Goal: Information Seeking & Learning: Learn about a topic

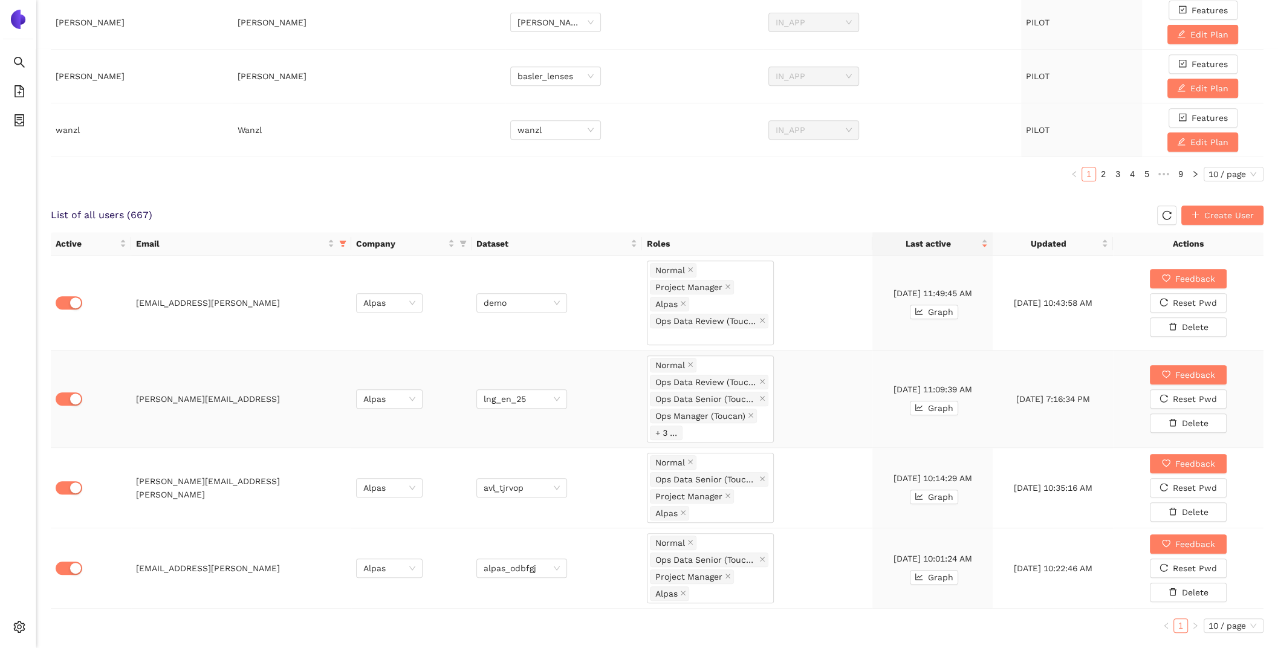
scroll to position [617, 0]
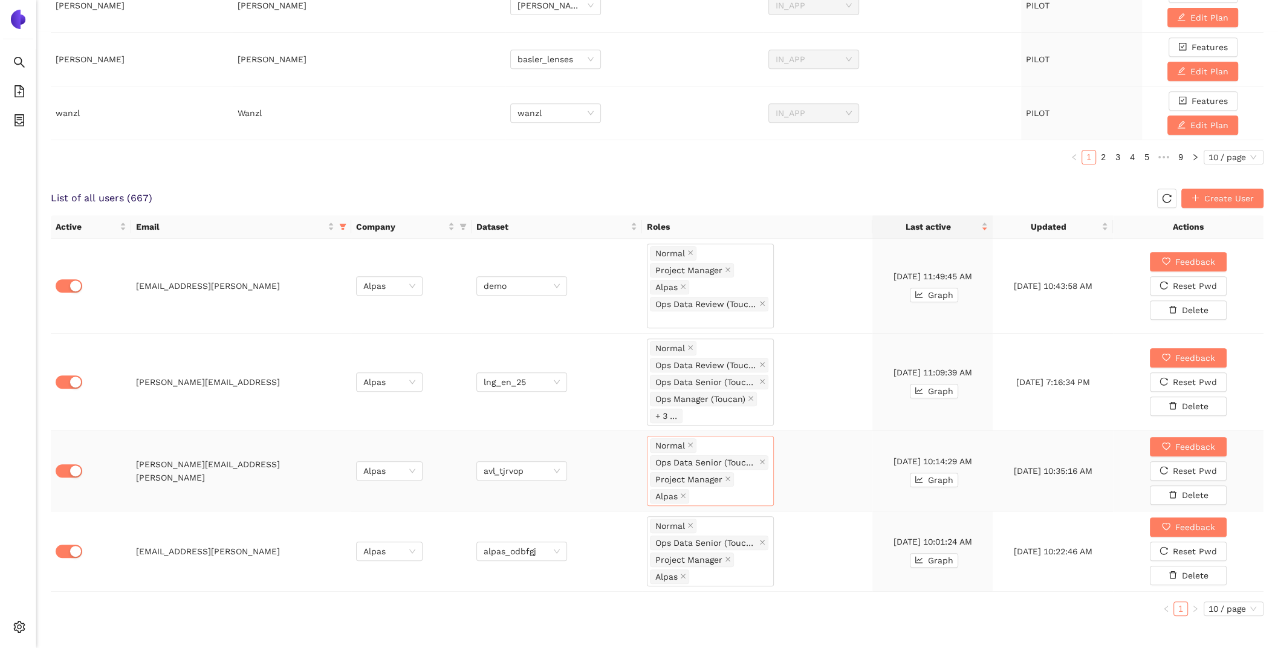
click at [758, 476] on div "Normal Ops Data Senior (Toucan) Project Manager Alpas" at bounding box center [710, 471] width 121 height 68
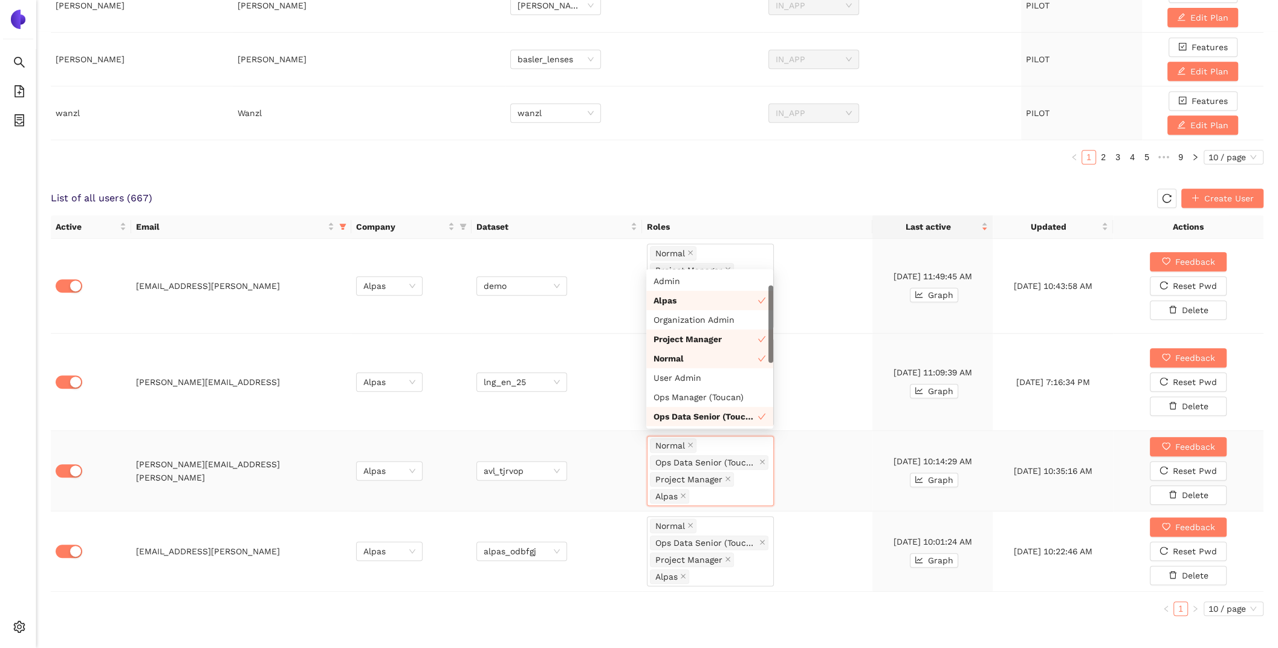
scroll to position [38, 0]
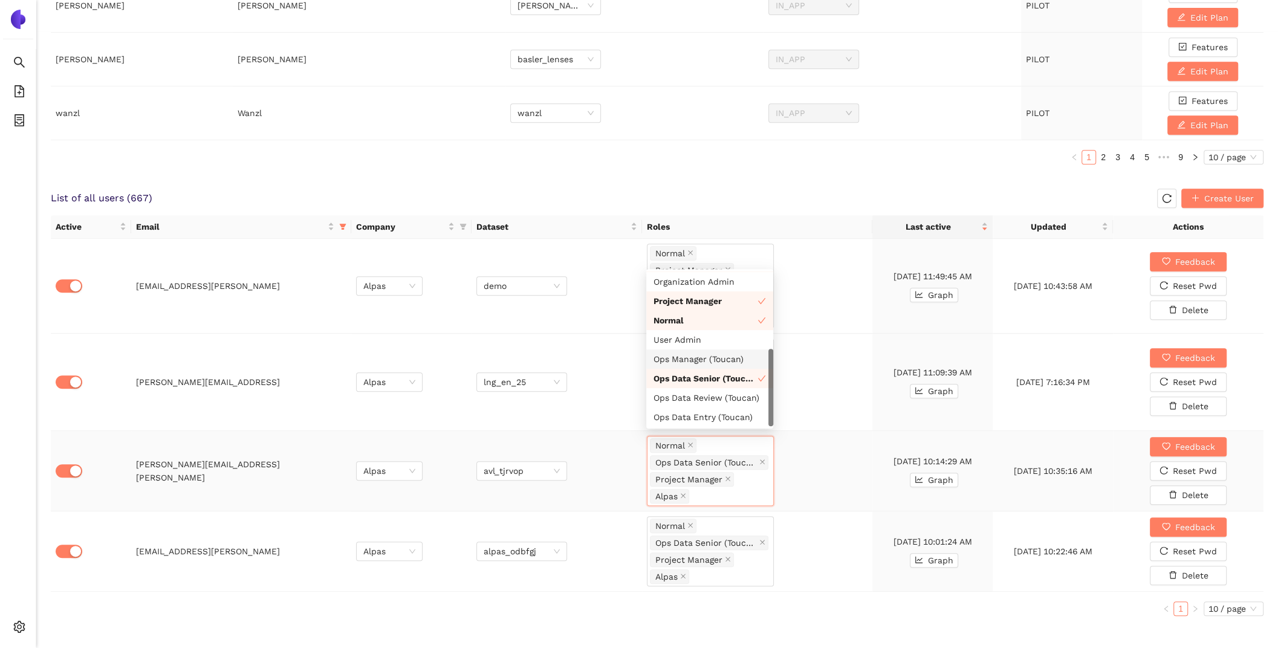
click at [725, 354] on div "Ops Manager (Toucan)" at bounding box center [710, 359] width 112 height 13
click at [724, 397] on div "Ops Data Review (Toucan)" at bounding box center [710, 397] width 112 height 13
click at [727, 422] on div "Ops Data Entry (Toucan)" at bounding box center [710, 417] width 112 height 13
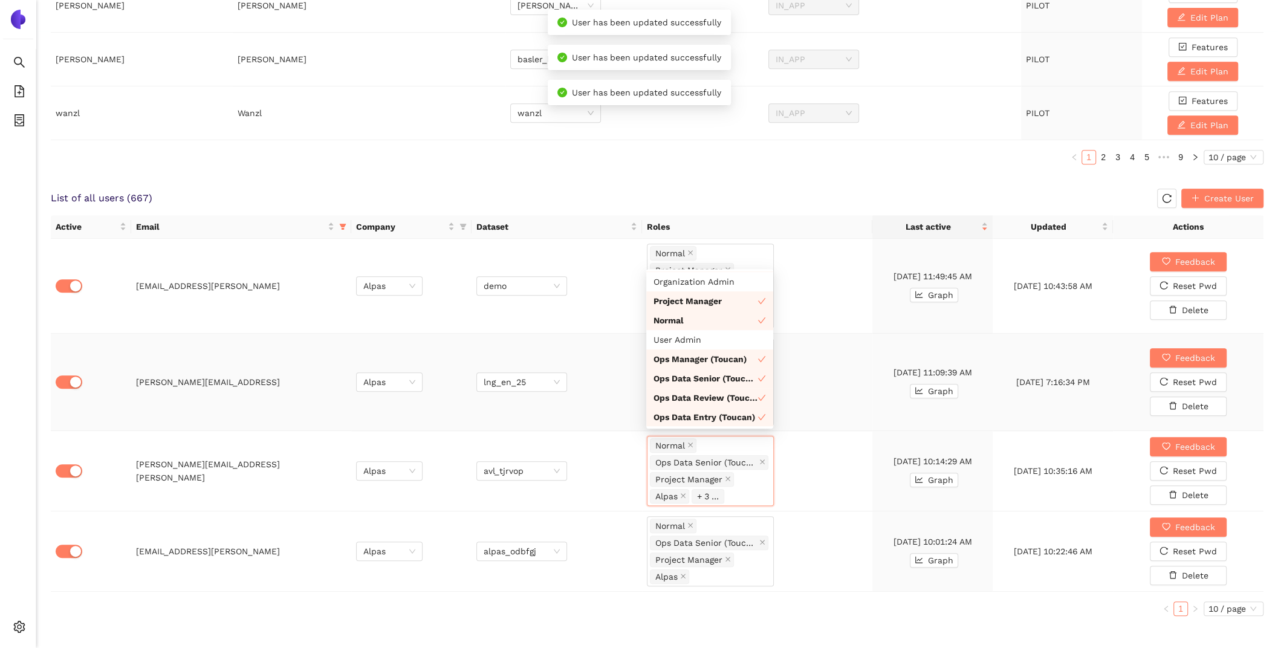
click at [881, 416] on td "[DATE] 11:09:39 AM Graph" at bounding box center [933, 382] width 120 height 97
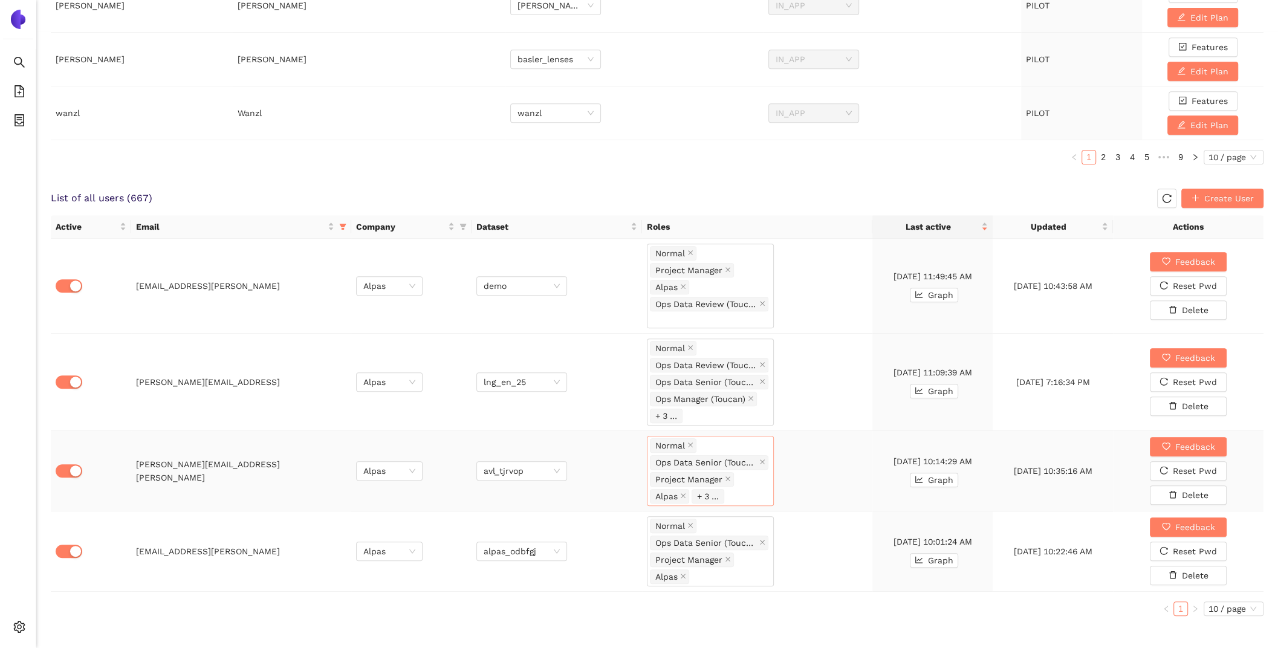
click at [752, 478] on div "Normal Ops Data Senior (Toucan) Project Manager Alpas + 3 ..." at bounding box center [710, 471] width 121 height 68
click at [891, 444] on td "[DATE] 10:14:29 AM Graph" at bounding box center [933, 471] width 120 height 80
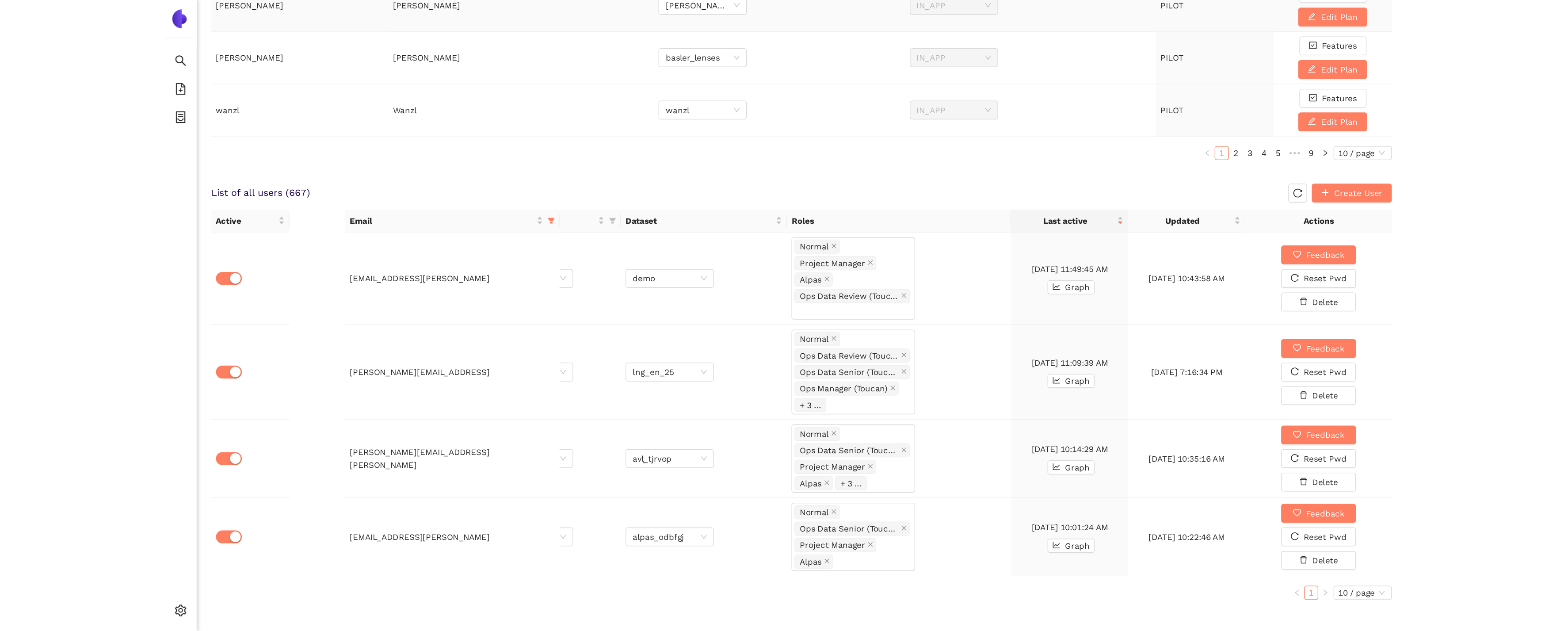
scroll to position [301, 0]
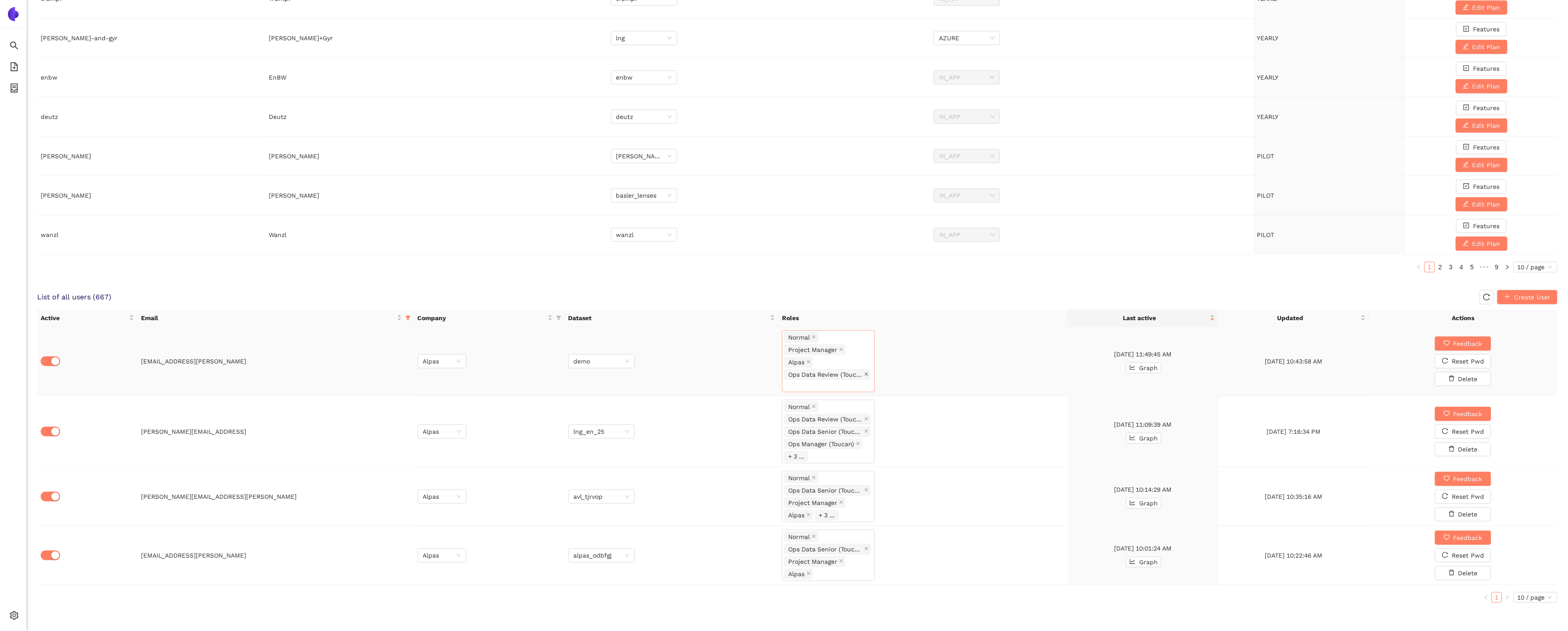
click at [864, 375] on icon "close" at bounding box center [866, 374] width 4 height 4
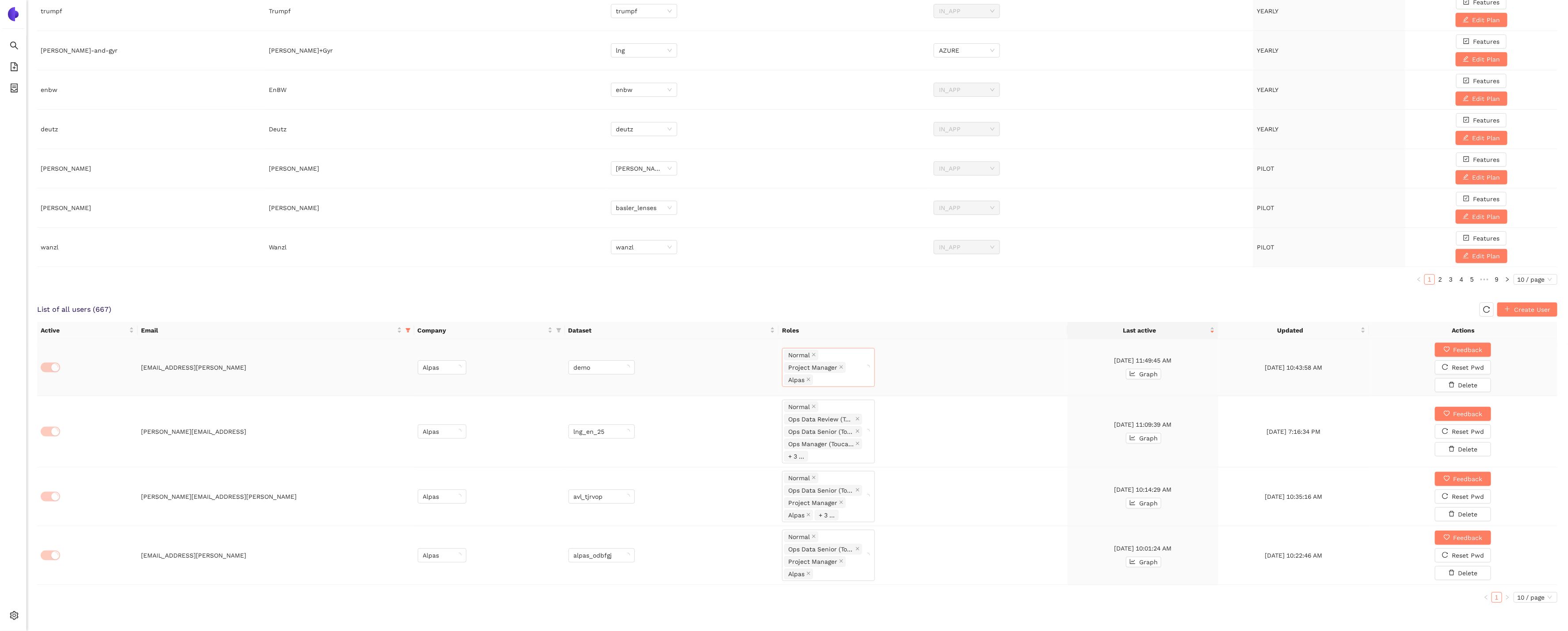
scroll to position [288, 0]
click at [864, 375] on div "Normal Project Manager Alpas" at bounding box center [824, 367] width 80 height 37
click at [843, 474] on div "Ops Data Entry (Toucan)" at bounding box center [828, 525] width 82 height 10
click at [867, 474] on icon "close" at bounding box center [866, 548] width 4 height 4
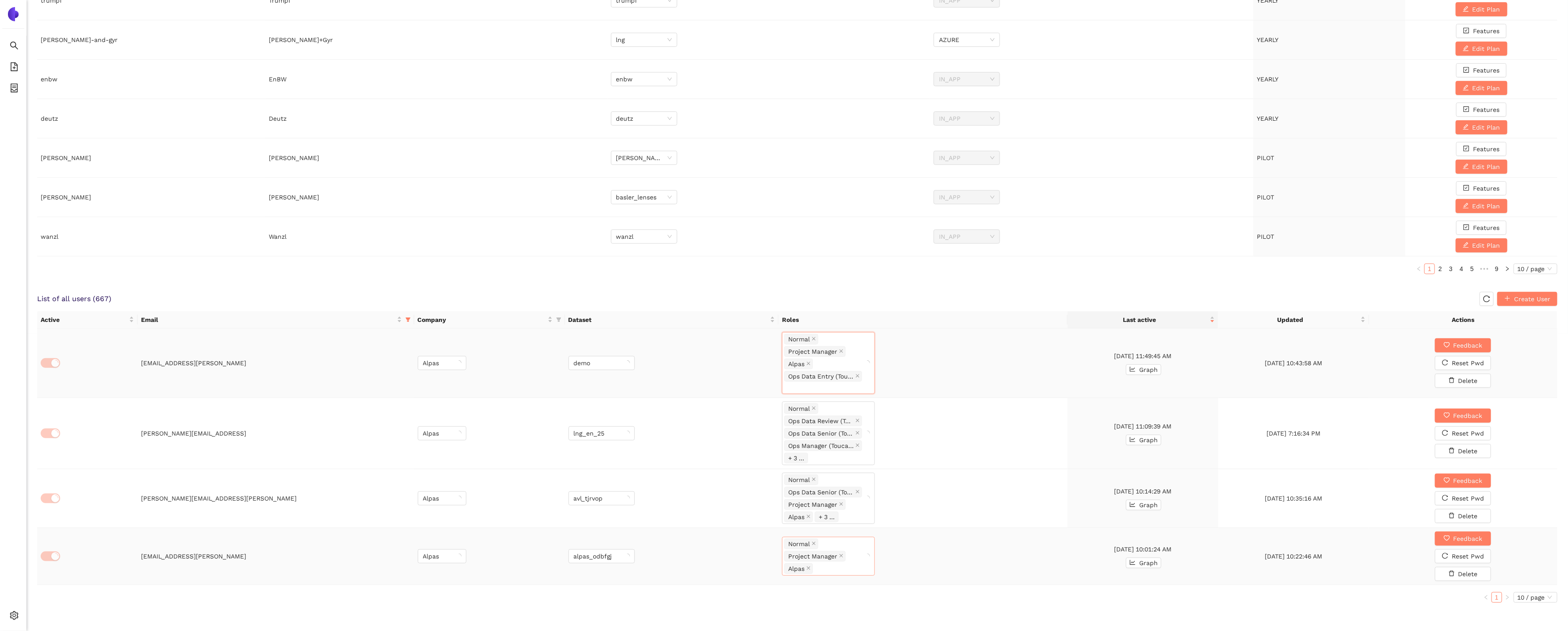
scroll to position [299, 0]
click at [864, 474] on div "Normal Project Manager Alpas" at bounding box center [824, 556] width 80 height 37
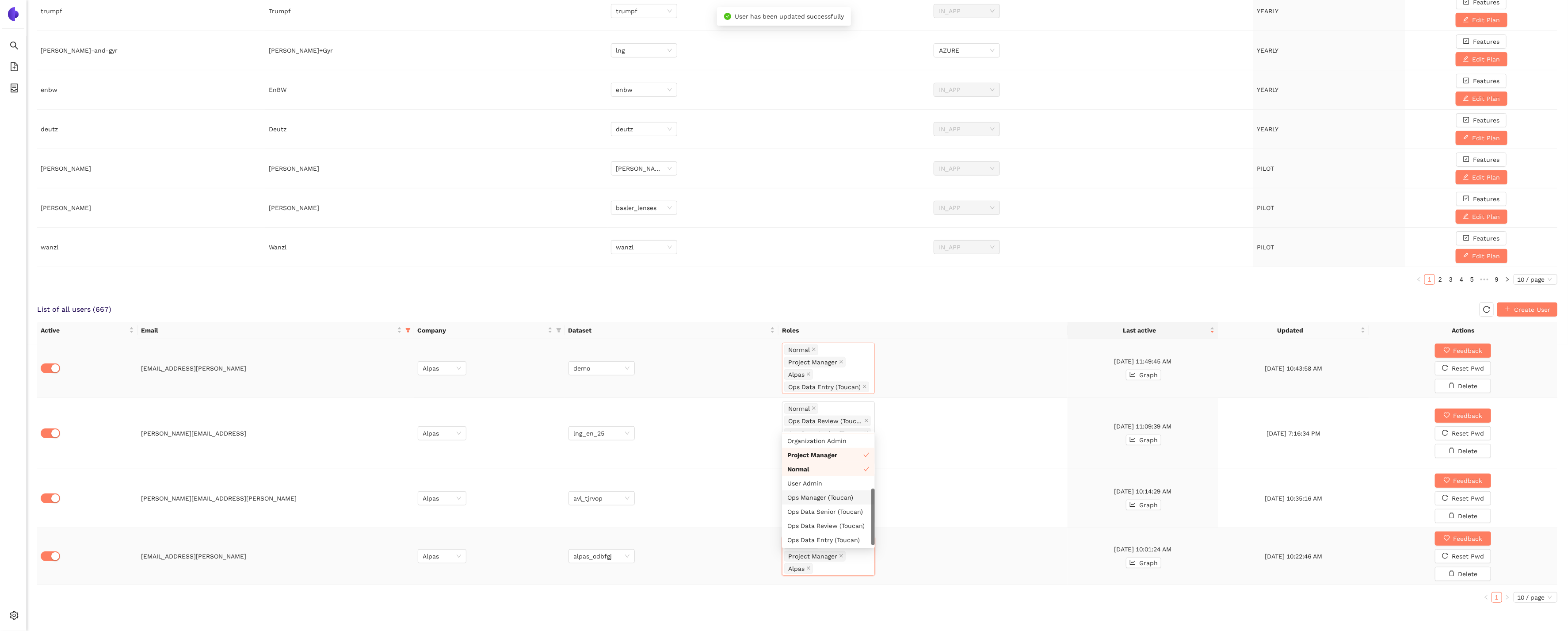
scroll to position [26, 0]
click at [843, 474] on div "Ops Data Entry (Toucan)" at bounding box center [828, 542] width 82 height 10
click at [934, 474] on td "Normal Project Manager Alpas Ops Data Entry (Toucan)" at bounding box center [923, 556] width 289 height 58
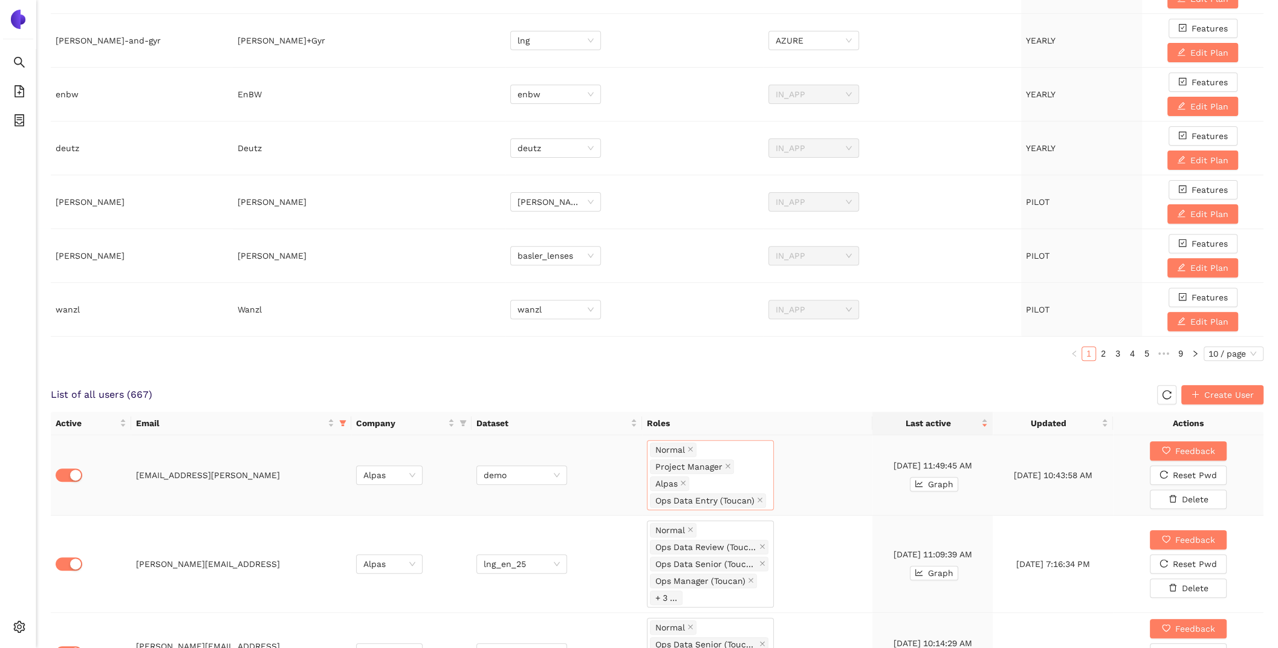
scroll to position [602, 0]
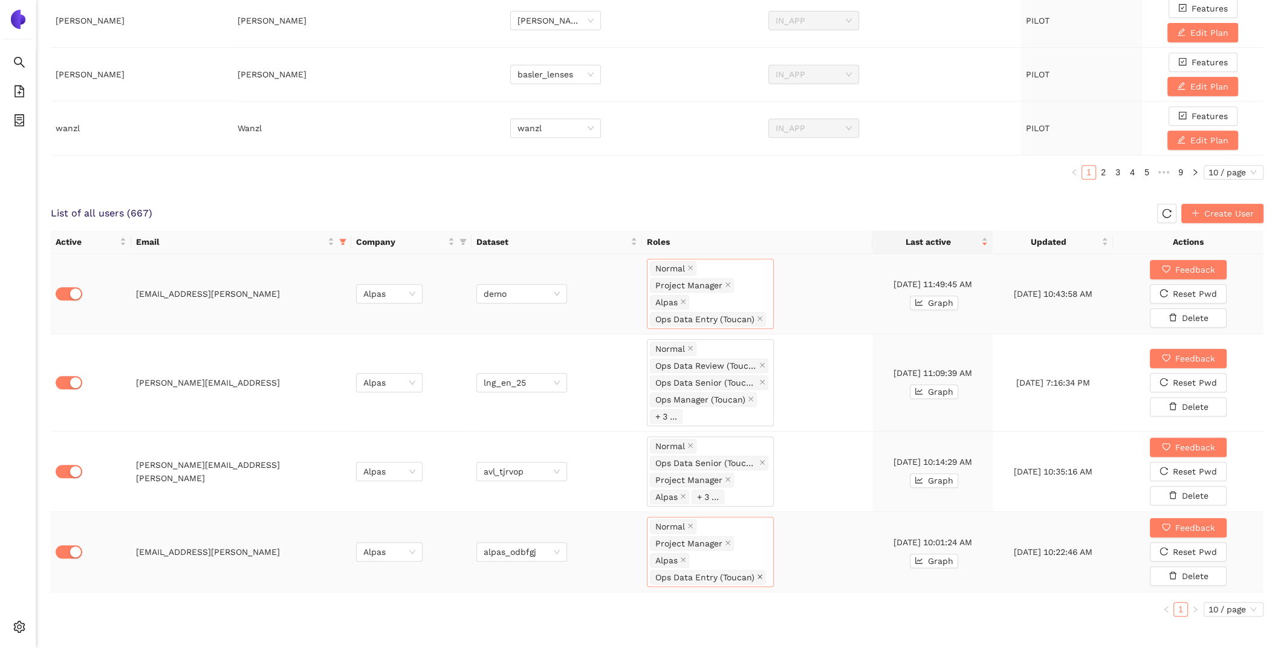
click at [759, 574] on icon "close" at bounding box center [760, 577] width 6 height 6
click at [755, 554] on div "Normal Project Manager Alpas" at bounding box center [710, 550] width 121 height 51
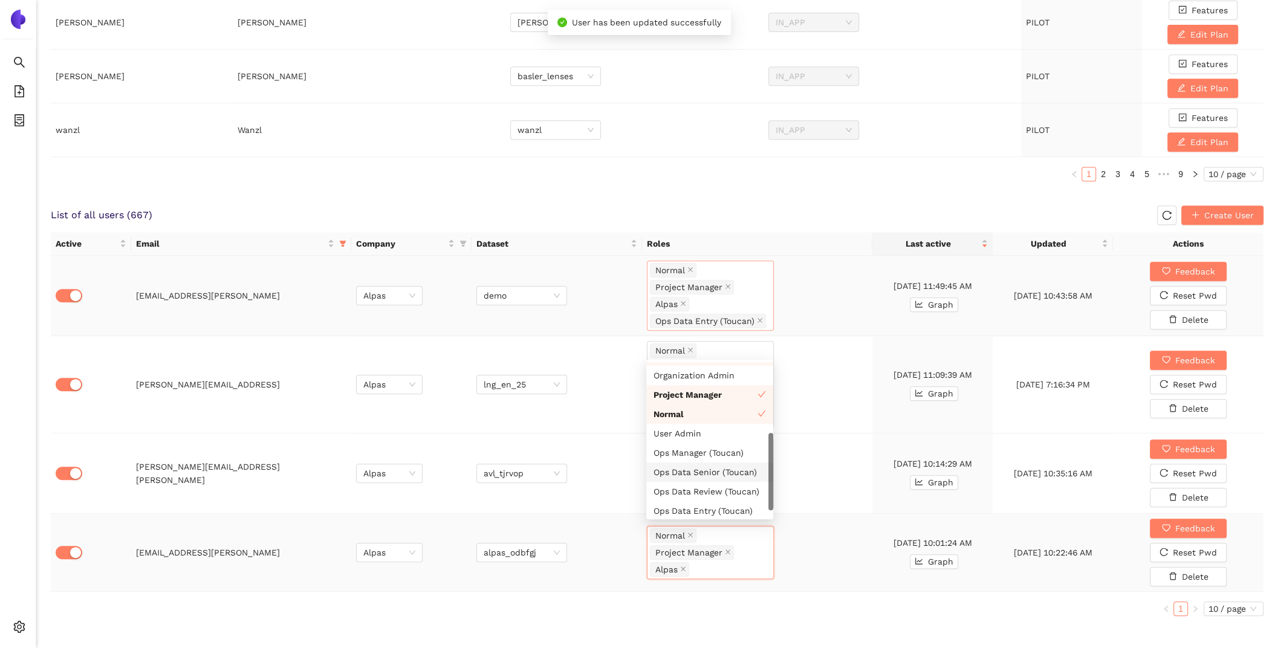
click at [703, 482] on div "Ops Data Senior (Toucan)" at bounding box center [709, 472] width 127 height 19
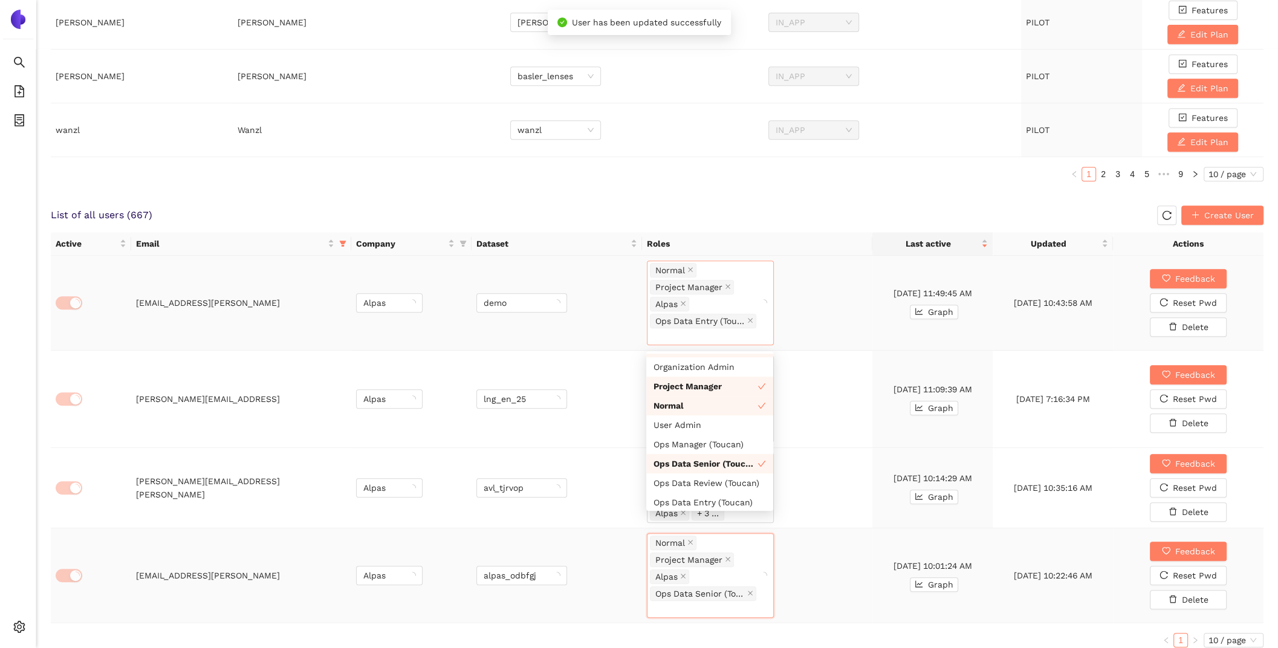
scroll to position [602, 0]
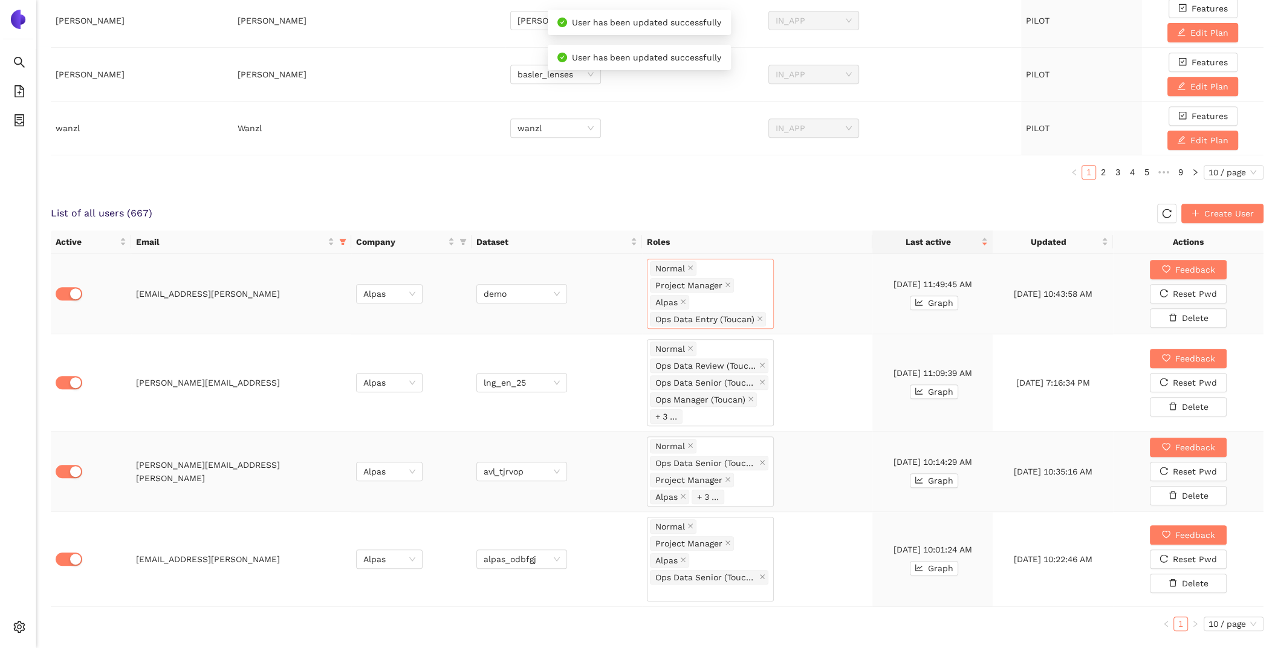
click at [832, 460] on td "Normal Ops Data Senior (Toucan) Project Manager Alpas + 3 ..." at bounding box center [757, 472] width 230 height 80
click at [760, 316] on icon "close" at bounding box center [760, 319] width 6 height 6
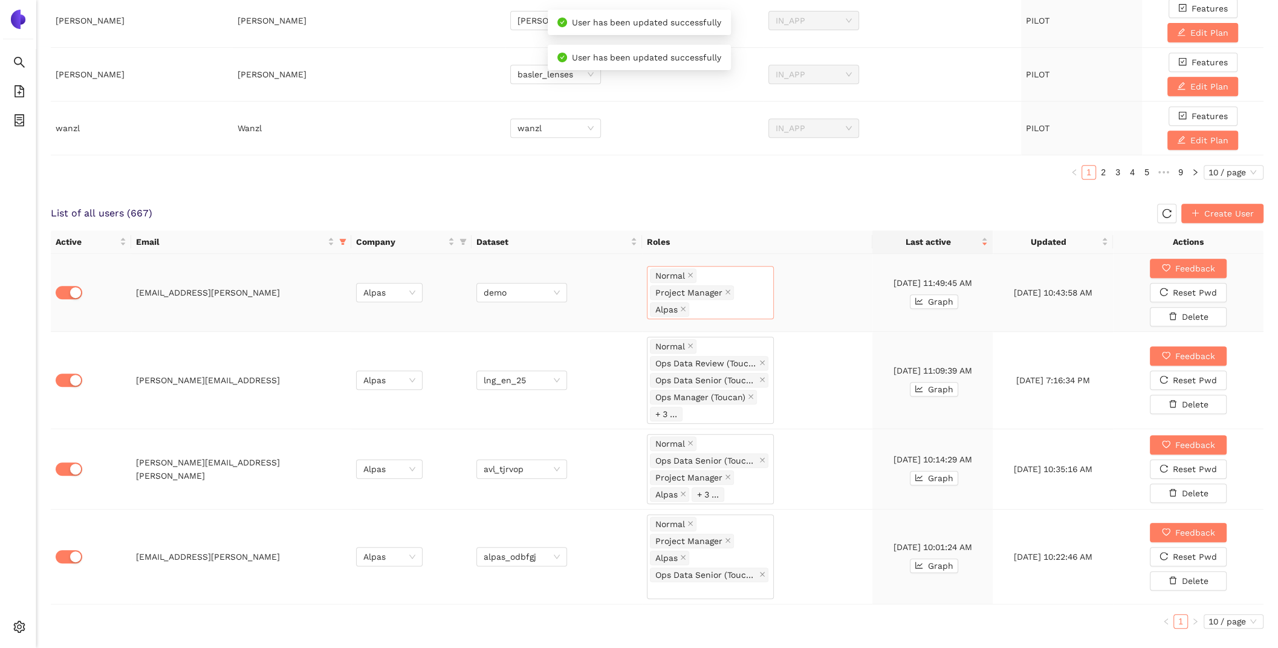
click at [757, 301] on div "Normal Project Manager Alpas" at bounding box center [710, 292] width 121 height 51
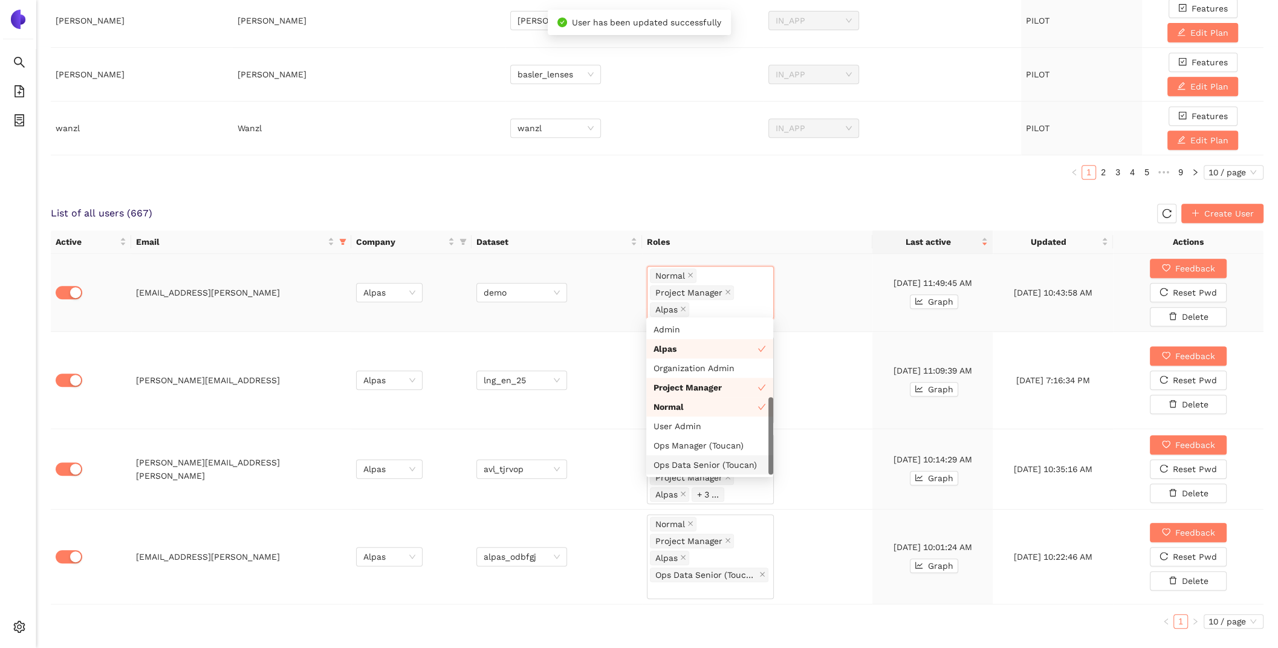
click at [724, 458] on div "Ops Data Senior (Toucan)" at bounding box center [710, 464] width 112 height 13
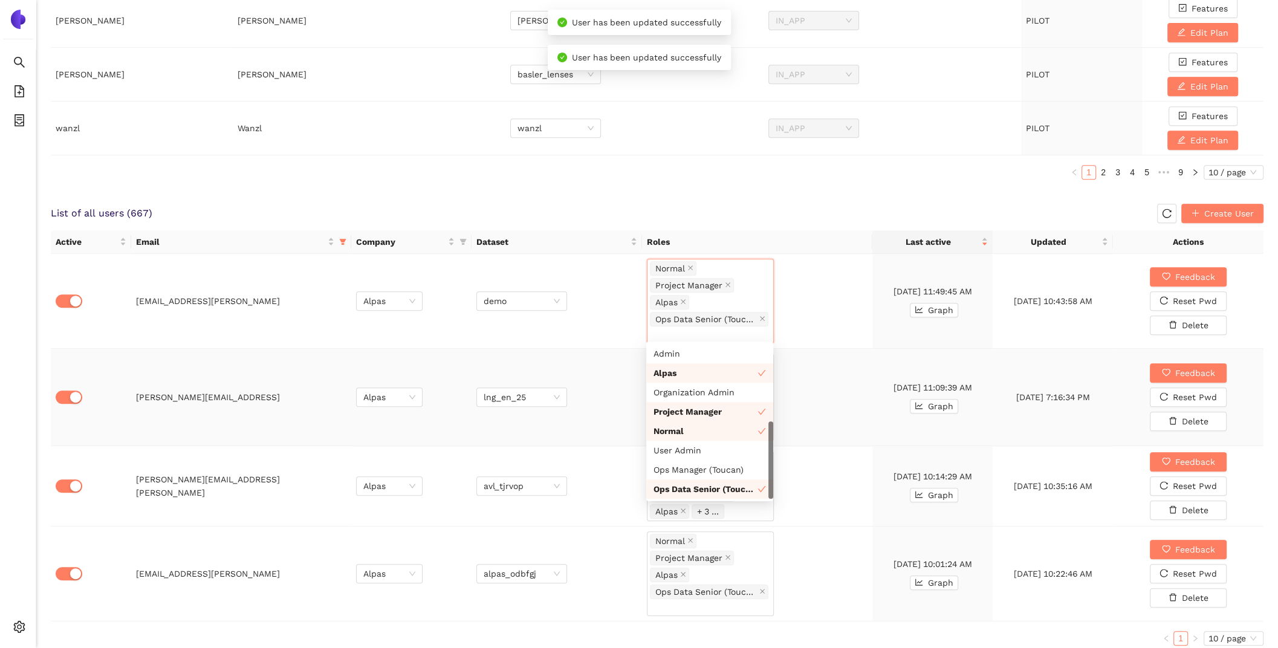
click at [820, 354] on td "Normal Ops Data Review (Toucan) Ops Data Senior (Toucan) Ops Manager (Toucan) +…" at bounding box center [757, 397] width 230 height 97
